Goal: Task Accomplishment & Management: Complete application form

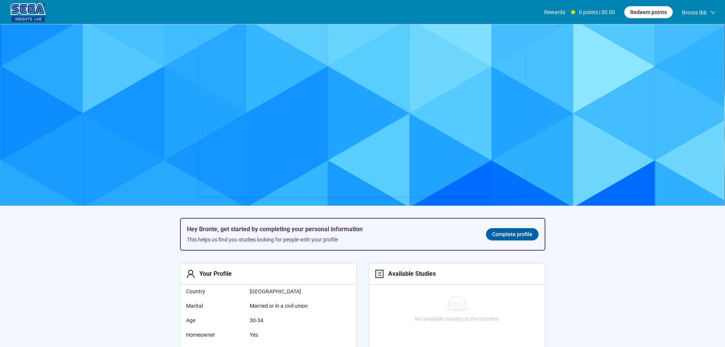
click at [524, 233] on span "Complete profile" at bounding box center [512, 234] width 40 height 8
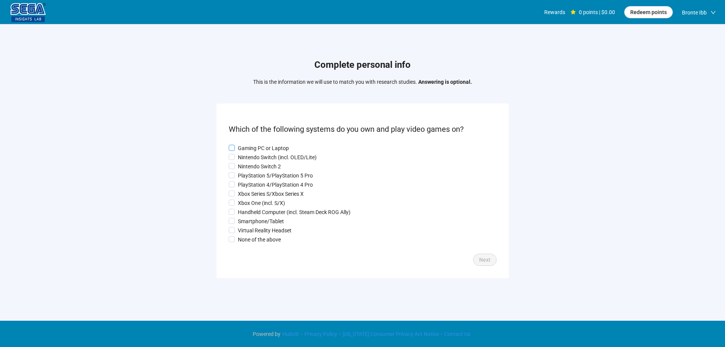
click at [256, 144] on p "Gaming PC or Laptop" at bounding box center [263, 148] width 51 height 8
click at [255, 154] on p "Nintendo Switch (incl. OLED/Lite)" at bounding box center [277, 157] width 79 height 8
click at [251, 178] on p "PlayStation 5/PlayStation 5 Pro" at bounding box center [275, 175] width 75 height 8
click at [253, 147] on p "Gaming PC or Laptop" at bounding box center [263, 148] width 51 height 8
click at [248, 167] on p "Nintendo Switch 2" at bounding box center [259, 166] width 43 height 8
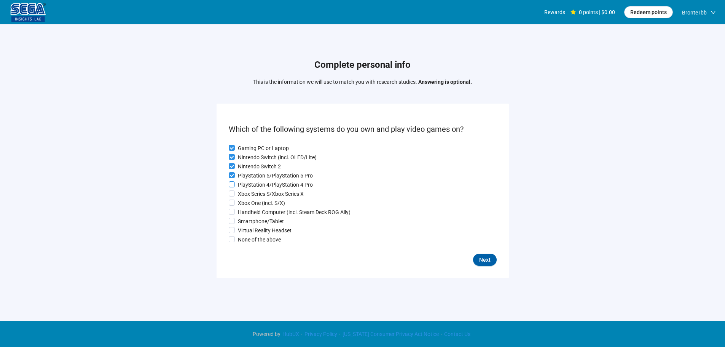
click at [246, 184] on p "PlayStation 4/PlayStation 4 Pro" at bounding box center [275, 184] width 75 height 8
drag, startPoint x: 247, startPoint y: 192, endPoint x: 249, endPoint y: 207, distance: 15.7
click at [247, 194] on p "Xbox Series S/Xbox Series X" at bounding box center [271, 194] width 66 height 8
drag, startPoint x: 249, startPoint y: 207, endPoint x: 249, endPoint y: 212, distance: 4.2
click at [249, 209] on div "Gaming PC or Laptop Nintendo Switch (incl. OLED/Lite) Nintendo Switch 2 PlaySta…" at bounding box center [363, 194] width 268 height 100
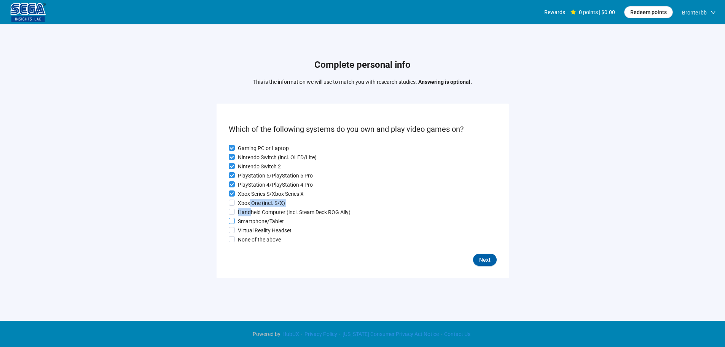
click at [249, 221] on p "Smartphone/Tablet" at bounding box center [261, 221] width 46 height 8
click at [247, 202] on p "Xbox One (incl. S/X)" at bounding box center [261, 203] width 47 height 8
click at [248, 213] on p "Handheld Computer (incl. Steam Deck ROG Ally)" at bounding box center [294, 212] width 113 height 8
click at [255, 228] on p "Virtual Reality Headset" at bounding box center [265, 230] width 54 height 8
click at [488, 263] on span "Next" at bounding box center [484, 259] width 11 height 8
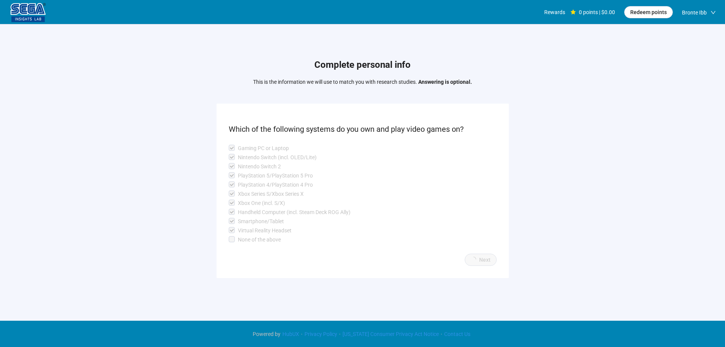
scroll to position [0, 0]
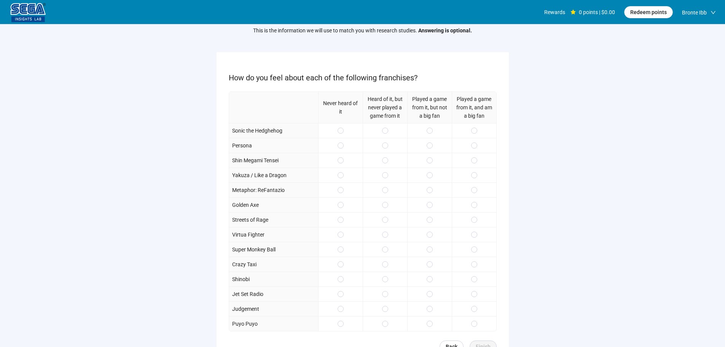
scroll to position [38, 0]
click at [477, 126] on div at bounding box center [474, 130] width 45 height 15
drag, startPoint x: 432, startPoint y: 158, endPoint x: 432, endPoint y: 171, distance: 12.9
click at [432, 159] on span at bounding box center [430, 160] width 6 height 6
click at [472, 211] on div at bounding box center [474, 204] width 45 height 15
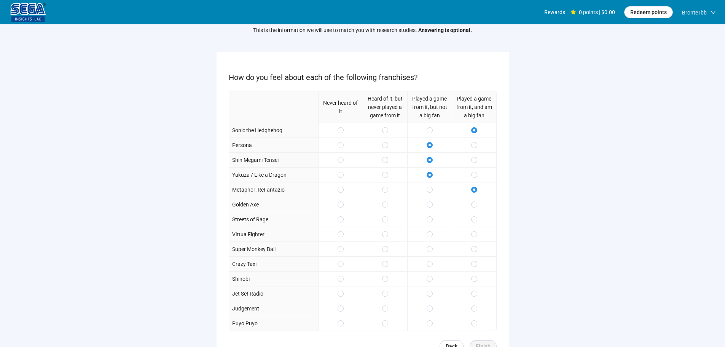
click at [468, 224] on div at bounding box center [474, 219] width 45 height 15
click at [426, 206] on div at bounding box center [429, 204] width 45 height 15
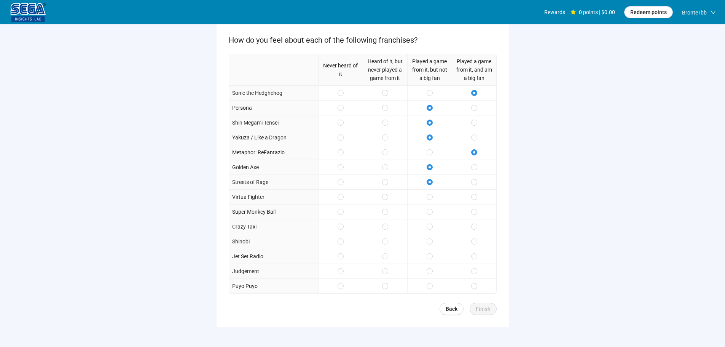
scroll to position [111, 0]
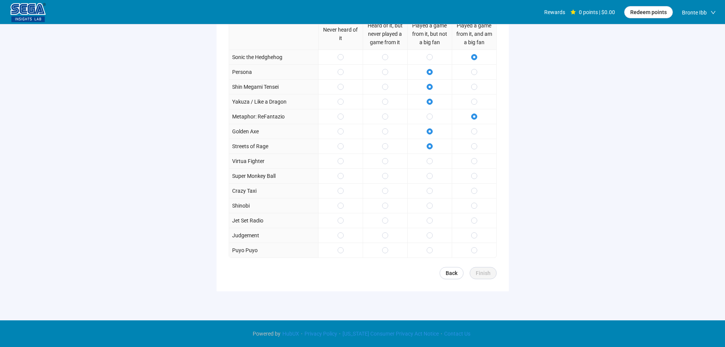
click at [432, 182] on div at bounding box center [429, 175] width 45 height 15
click at [477, 161] on span at bounding box center [474, 161] width 6 height 6
click at [471, 197] on div at bounding box center [474, 190] width 45 height 15
click at [473, 218] on span at bounding box center [474, 220] width 6 height 6
click at [429, 234] on span at bounding box center [430, 235] width 6 height 6
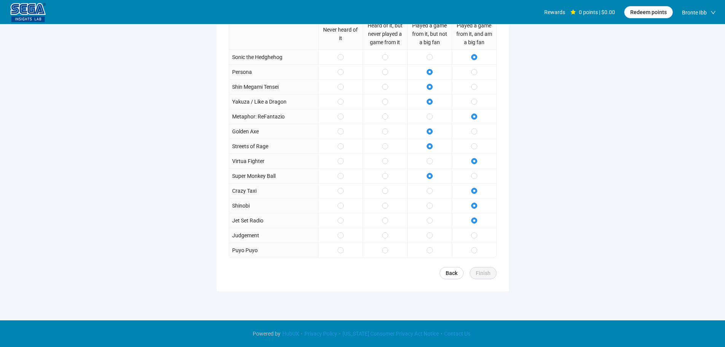
click at [429, 244] on div at bounding box center [429, 249] width 45 height 15
click at [475, 265] on form "How do you feel about each of the following franchises? Never heard of it Heard…" at bounding box center [363, 135] width 292 height 312
click at [480, 271] on span "Finish" at bounding box center [483, 273] width 15 height 8
